Goal: Check status

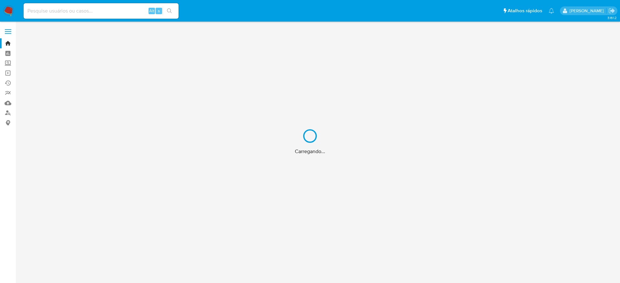
click at [112, 12] on div "Carregando..." at bounding box center [310, 141] width 620 height 283
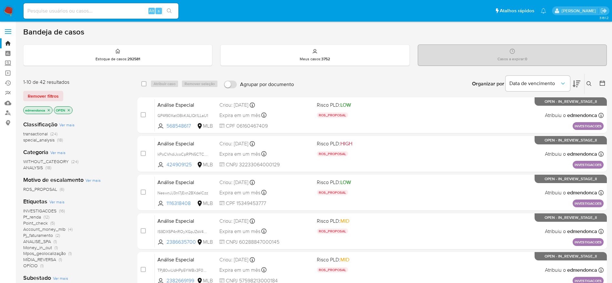
click at [97, 9] on input at bounding box center [101, 11] width 155 height 8
paste input "Q6zHb5AQARa3Uxc0OLLDHRYm"
type input "Q6zHb5AQARa3Uxc0OLLDHRYm"
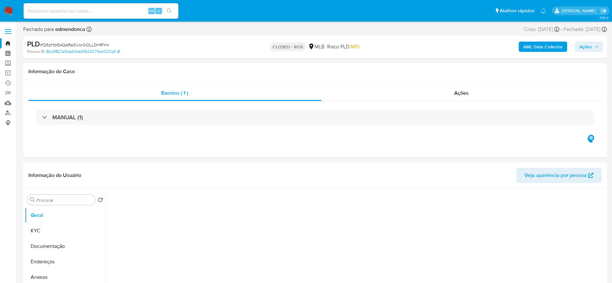
select select "10"
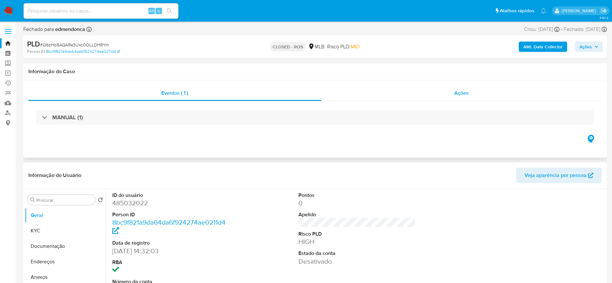
click at [462, 96] on span "Ações" at bounding box center [462, 92] width 15 height 7
